Goal: Task Accomplishment & Management: Use online tool/utility

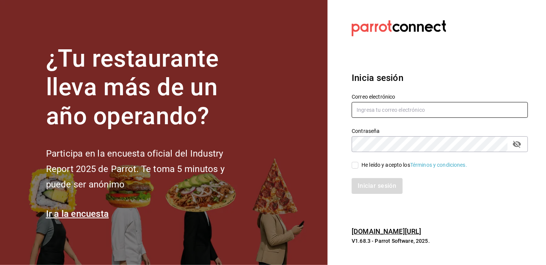
type input "[EMAIL_ADDRESS][DOMAIN_NAME]"
click at [360, 170] on div "Iniciar sesión" at bounding box center [434, 181] width 185 height 25
click at [353, 162] on input "He leído y acepto los Términos y condiciones." at bounding box center [354, 165] width 7 height 7
checkbox input "true"
click at [358, 180] on button "Iniciar sesión" at bounding box center [376, 186] width 51 height 16
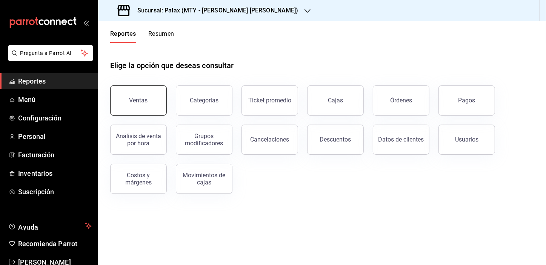
click at [151, 104] on button "Ventas" at bounding box center [138, 101] width 57 height 30
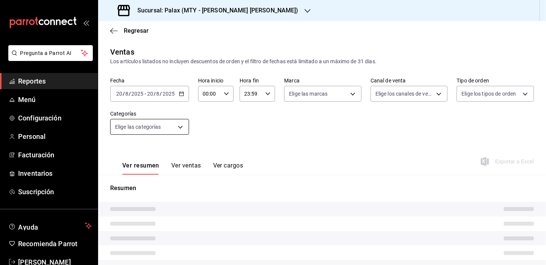
click at [127, 127] on body "Pregunta a Parrot AI Reportes Menú Configuración Personal Facturación Inventari…" at bounding box center [273, 132] width 546 height 265
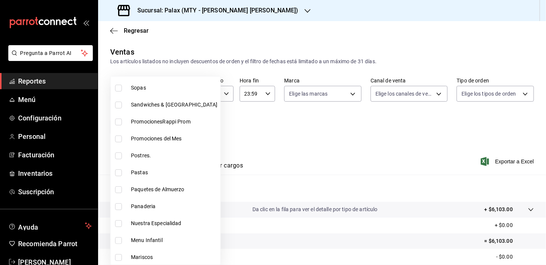
scroll to position [103, 0]
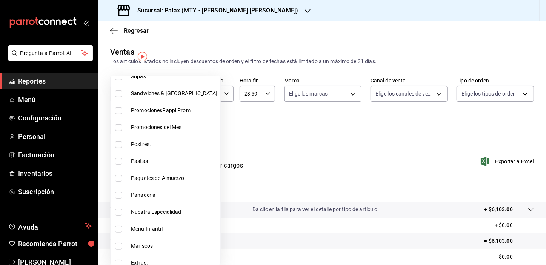
click at [117, 196] on input "checkbox" at bounding box center [118, 195] width 7 height 7
checkbox input "true"
type input "1ceab72d-41dd-42cd-99a7-d415d46efd3f"
click at [304, 128] on div at bounding box center [273, 132] width 546 height 265
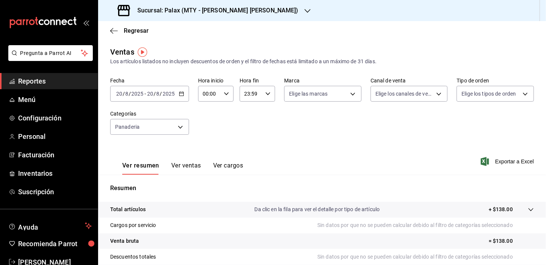
click at [206, 94] on input "00:00" at bounding box center [209, 93] width 23 height 15
click at [204, 132] on span "01" at bounding box center [206, 131] width 6 height 6
type input "01:00"
click at [184, 170] on div at bounding box center [273, 132] width 546 height 265
click at [185, 170] on button "Ver ventas" at bounding box center [186, 168] width 30 height 13
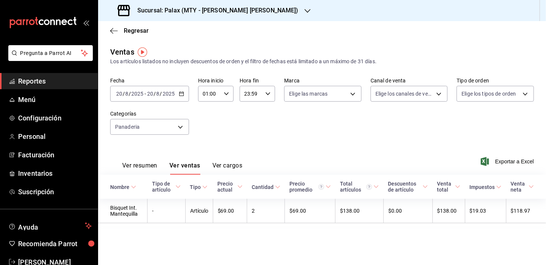
click at [158, 117] on div "Categorías Panaderia 1ceab72d-41dd-42cd-99a7-d415d46efd3f" at bounding box center [149, 123] width 79 height 24
click at [157, 120] on body "Pregunta a Parrot AI Reportes Menú Configuración Personal Facturación Inventari…" at bounding box center [273, 132] width 546 height 265
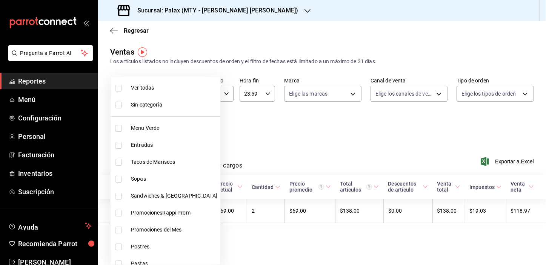
scroll to position [137, 0]
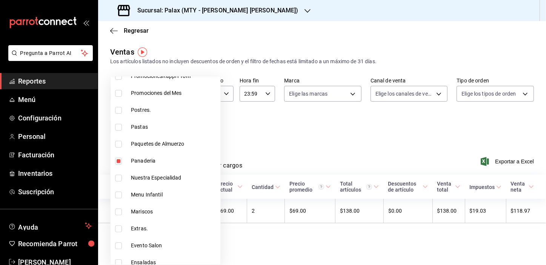
click at [118, 165] on li "Panaderia" at bounding box center [165, 161] width 110 height 17
checkbox input "false"
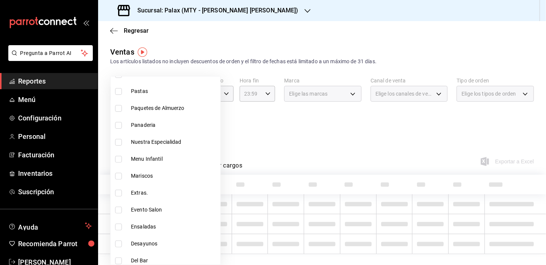
scroll to position [240, 0]
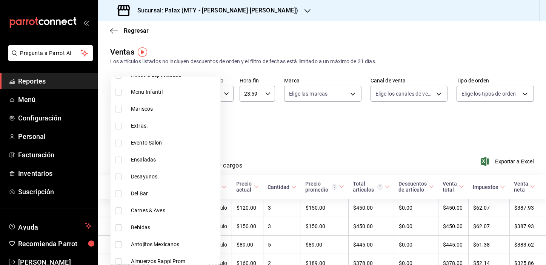
click at [119, 191] on input "checkbox" at bounding box center [118, 194] width 7 height 7
checkbox input "true"
click at [260, 141] on div at bounding box center [273, 132] width 546 height 265
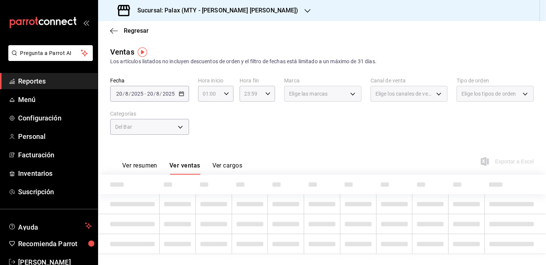
type input "c8d0468a-53ce-4b9d-8c4e-1c3e137baf7c"
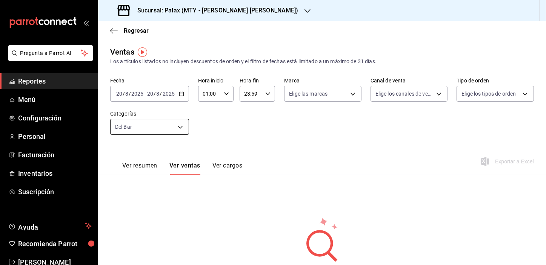
click at [160, 128] on body "Pregunta a Parrot AI Reportes Menú Configuración Personal Facturación Inventari…" at bounding box center [273, 132] width 546 height 265
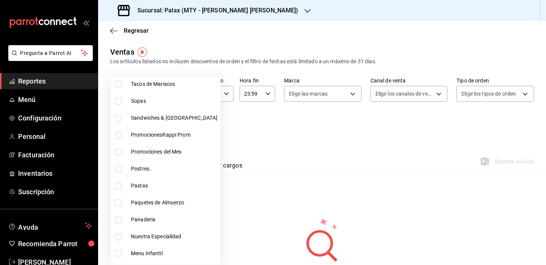
scroll to position [205, 0]
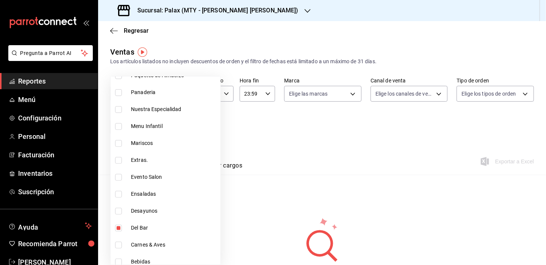
click at [120, 228] on input "checkbox" at bounding box center [118, 228] width 7 height 7
checkbox input "false"
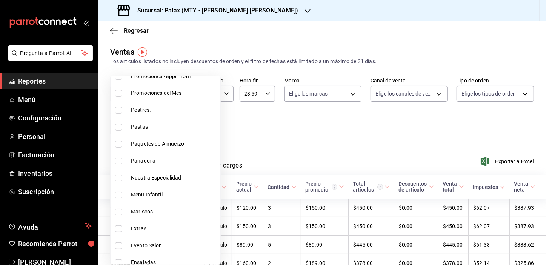
scroll to position [274, 0]
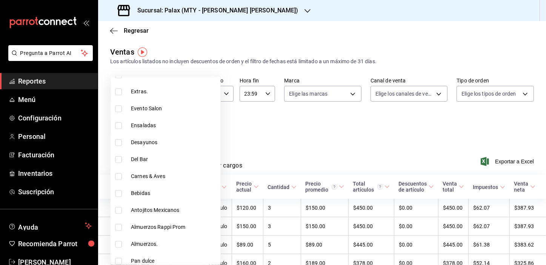
click at [121, 193] on input "checkbox" at bounding box center [118, 193] width 7 height 7
checkbox input "true"
type input "ee7bbba1-28a6-4927-8697-a9ba5172dd17"
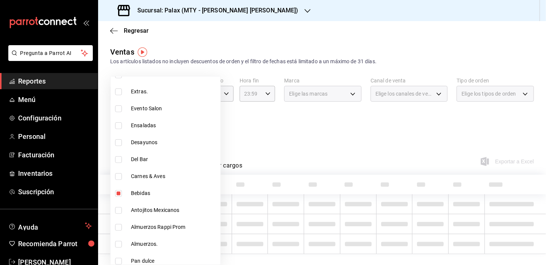
click at [246, 136] on div at bounding box center [273, 132] width 546 height 265
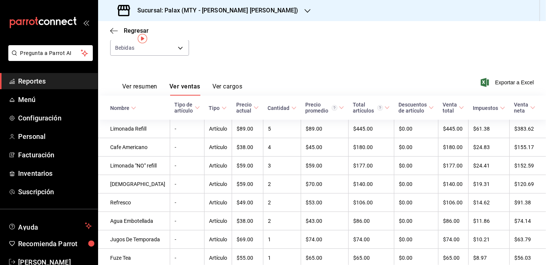
scroll to position [12, 0]
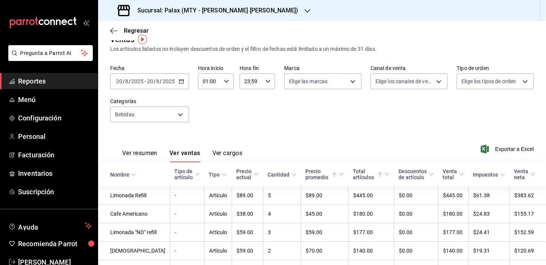
click at [118, 79] on input "20" at bounding box center [119, 81] width 7 height 6
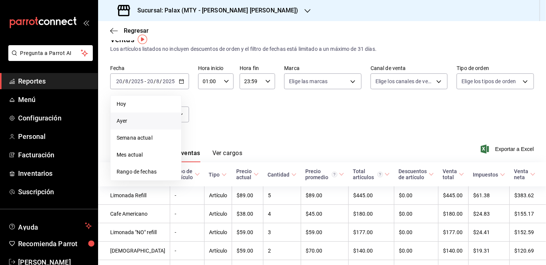
click at [129, 120] on span "Ayer" at bounding box center [146, 121] width 58 height 8
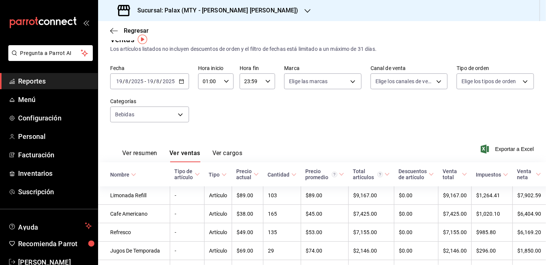
click at [205, 82] on input "01:00" at bounding box center [209, 81] width 23 height 15
click at [204, 147] on button "23" at bounding box center [206, 142] width 15 height 15
type input "23:00"
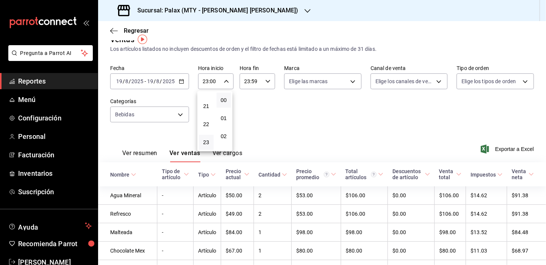
click at [290, 130] on div at bounding box center [273, 132] width 546 height 265
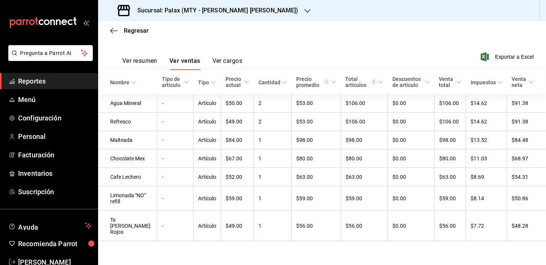
scroll to position [115, 0]
